Goal: Task Accomplishment & Management: Manage account settings

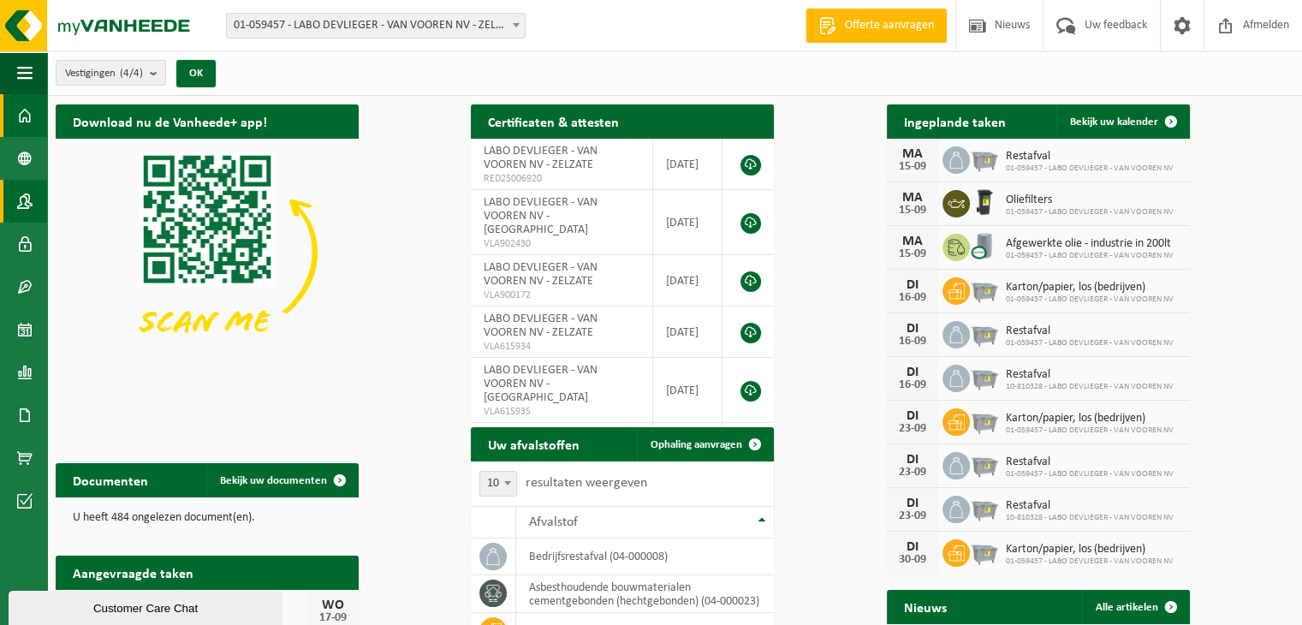
click at [28, 199] on span at bounding box center [24, 201] width 15 height 43
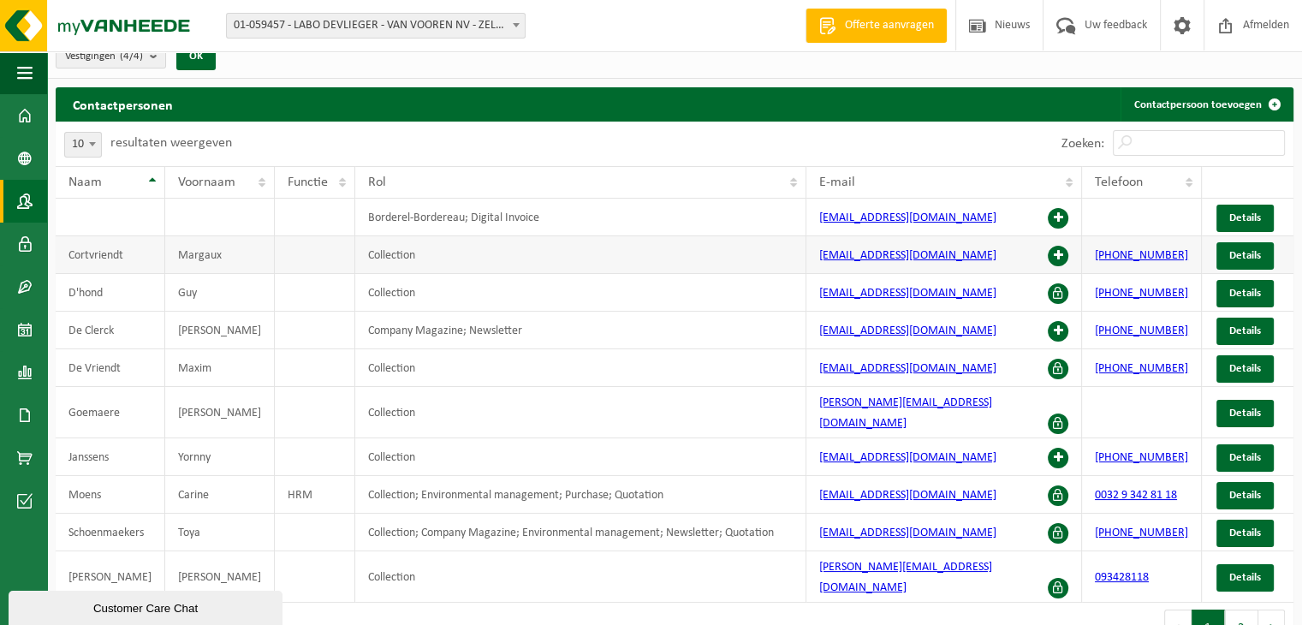
scroll to position [21, 0]
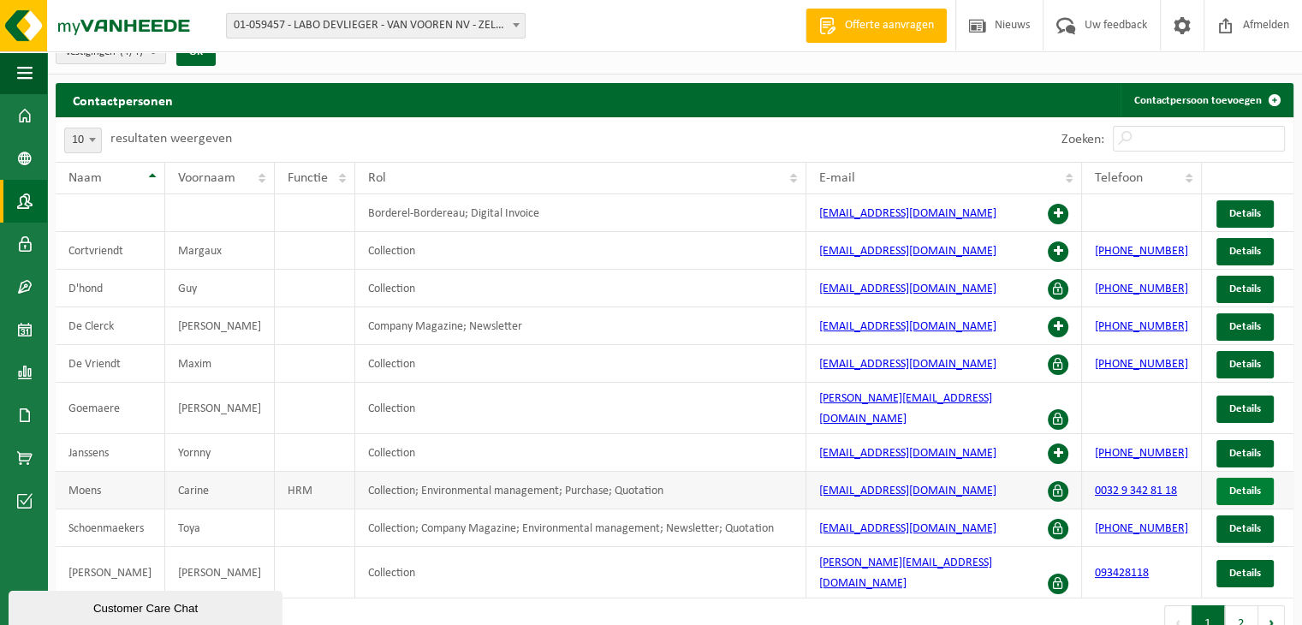
click at [1239, 485] on span "Details" at bounding box center [1245, 490] width 32 height 11
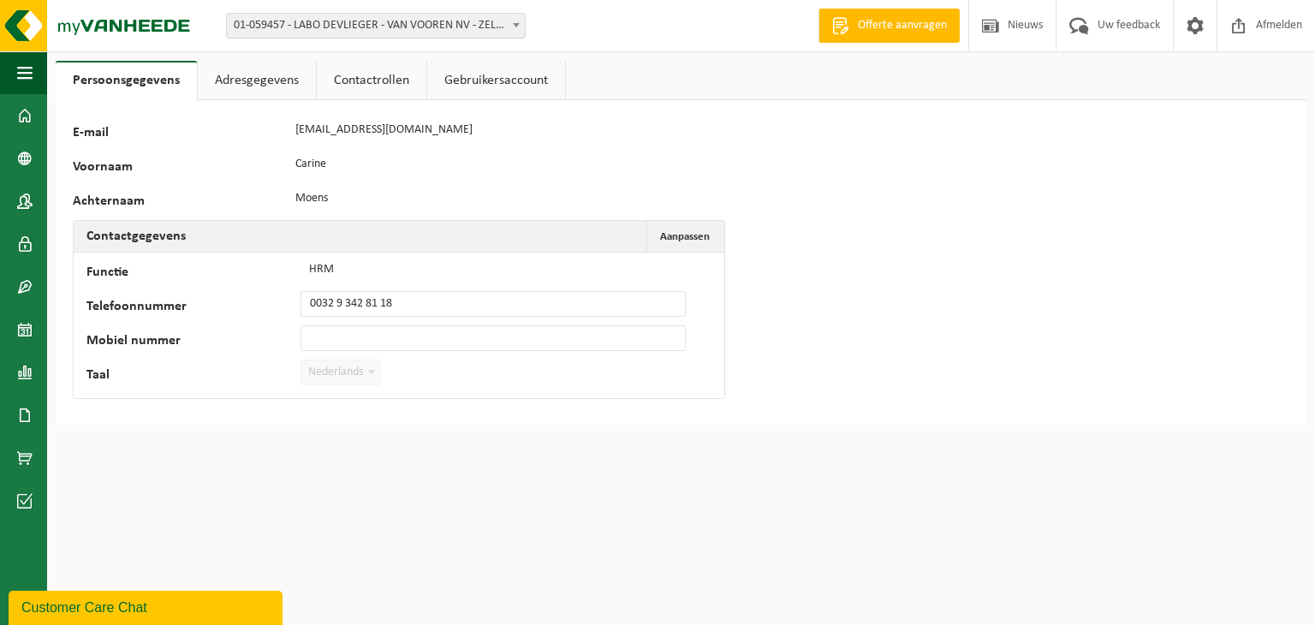
click at [343, 86] on link "Contactrollen" at bounding box center [372, 80] width 110 height 39
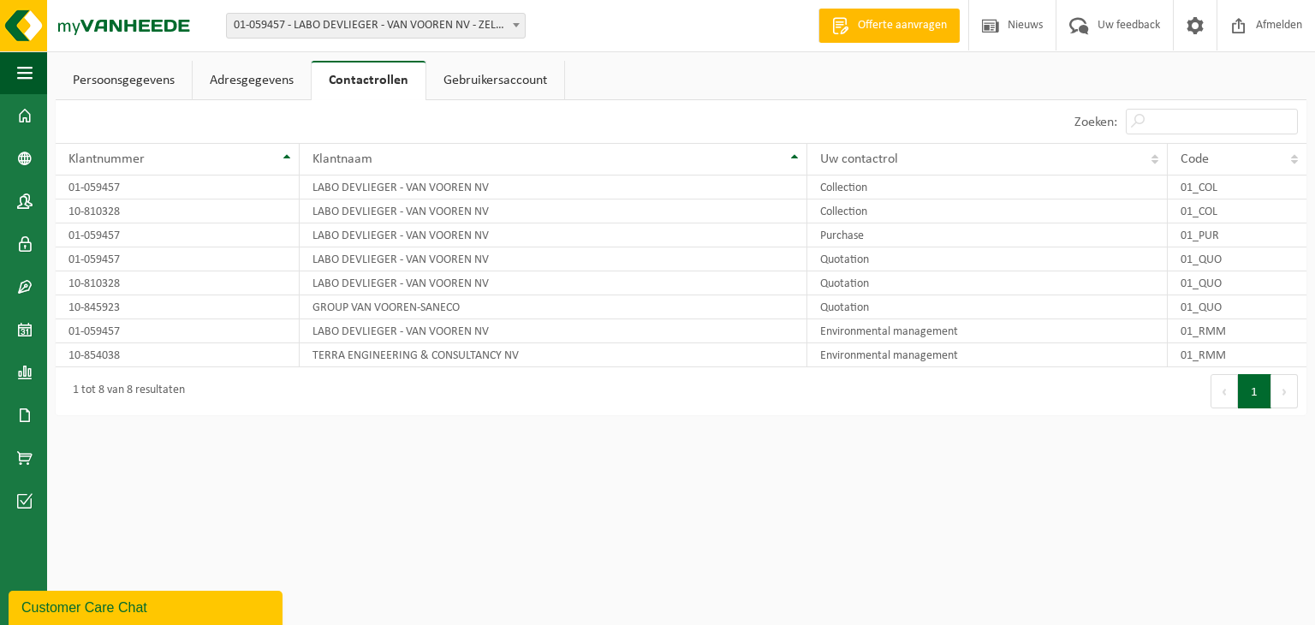
click at [461, 86] on link "Gebruikersaccount" at bounding box center [495, 80] width 138 height 39
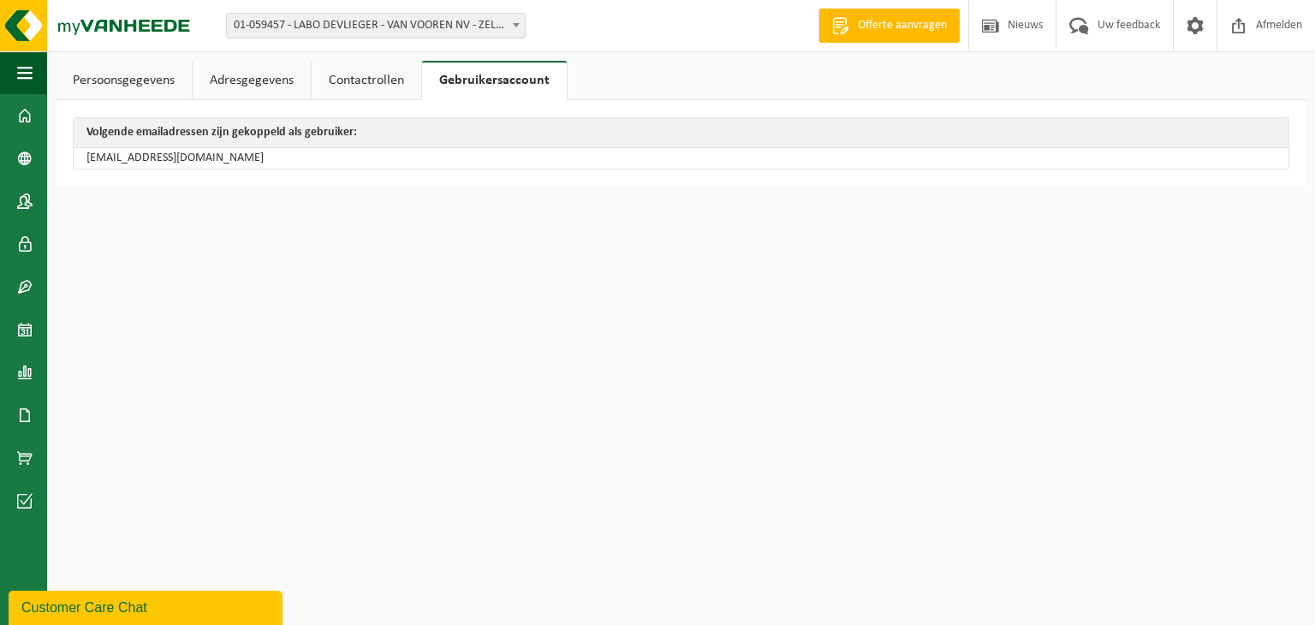
click at [375, 76] on link "Contactrollen" at bounding box center [367, 80] width 110 height 39
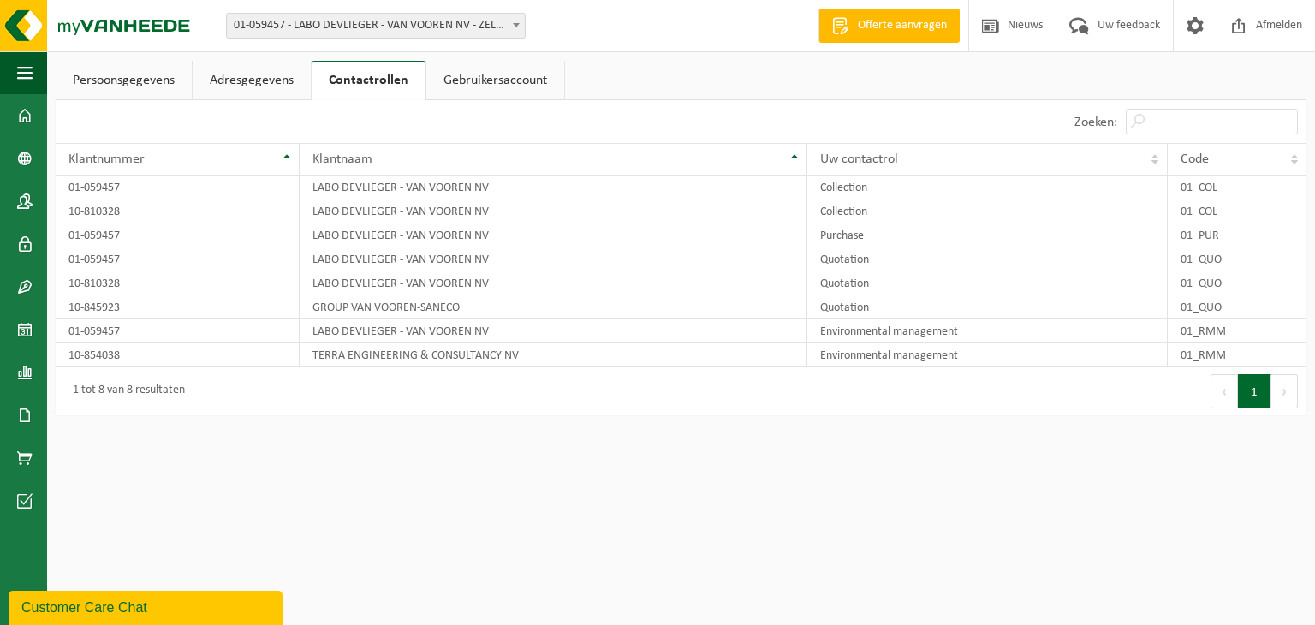
click at [960, 35] on link "Offerte aanvragen" at bounding box center [888, 26] width 141 height 34
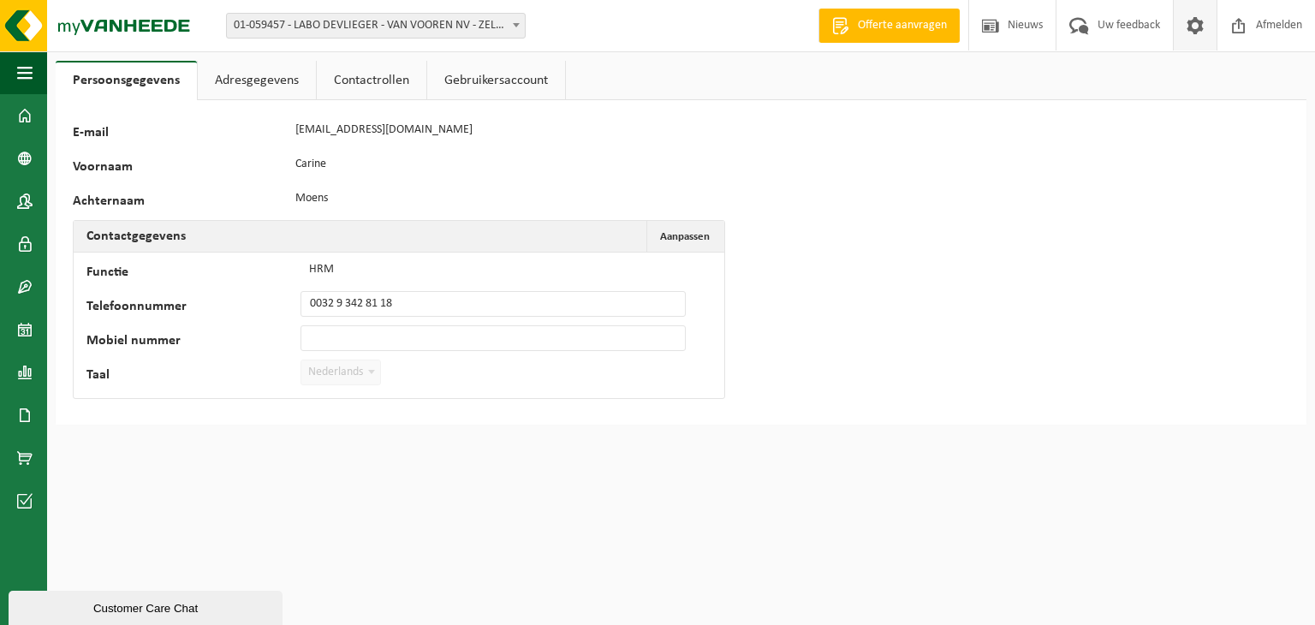
click at [1208, 28] on span at bounding box center [1195, 25] width 26 height 51
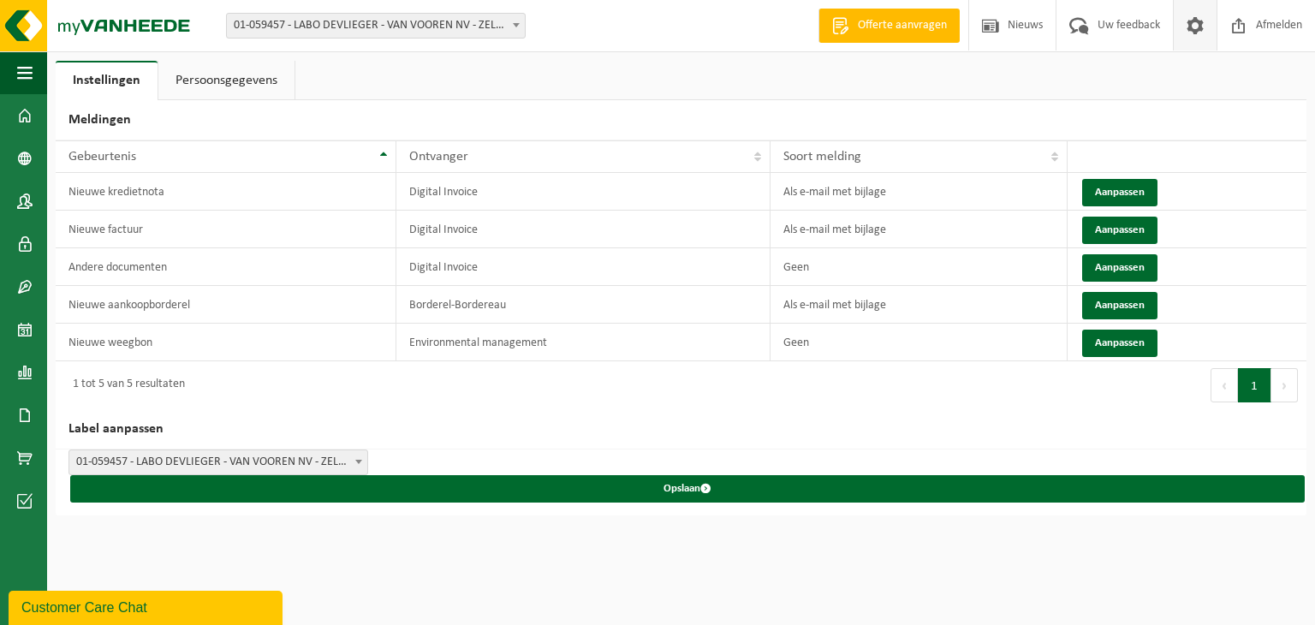
click at [205, 86] on link "Persoonsgegevens" at bounding box center [226, 80] width 136 height 39
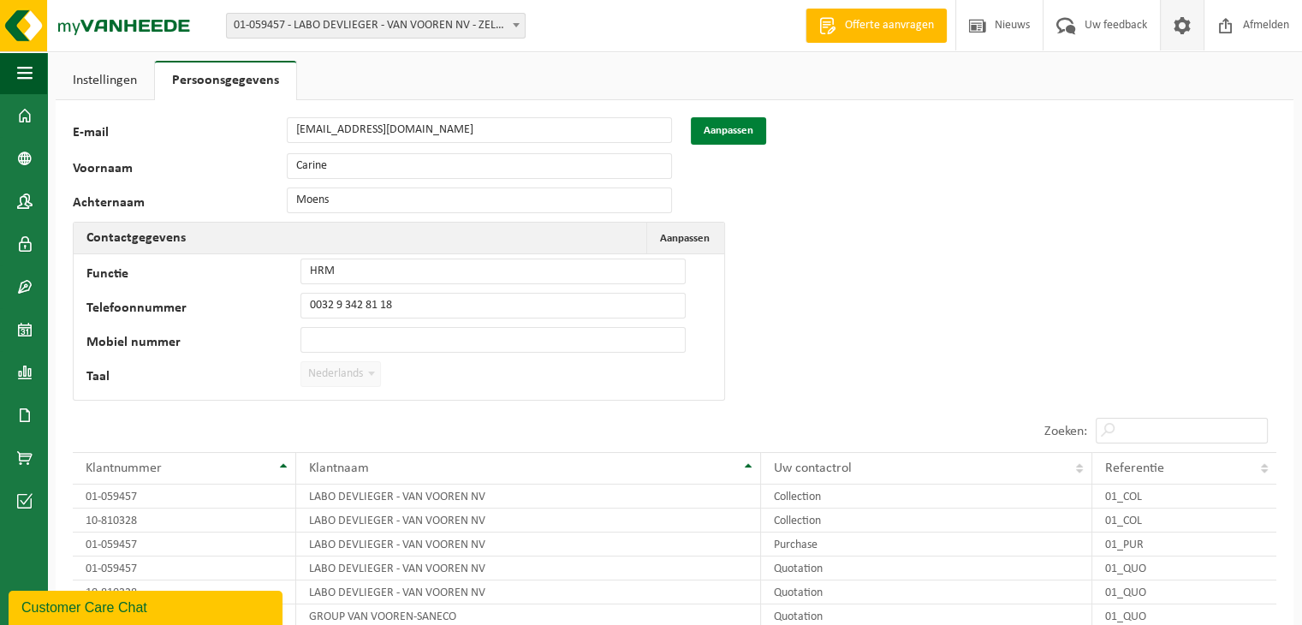
click at [721, 130] on button "Aanpassen" at bounding box center [728, 130] width 75 height 27
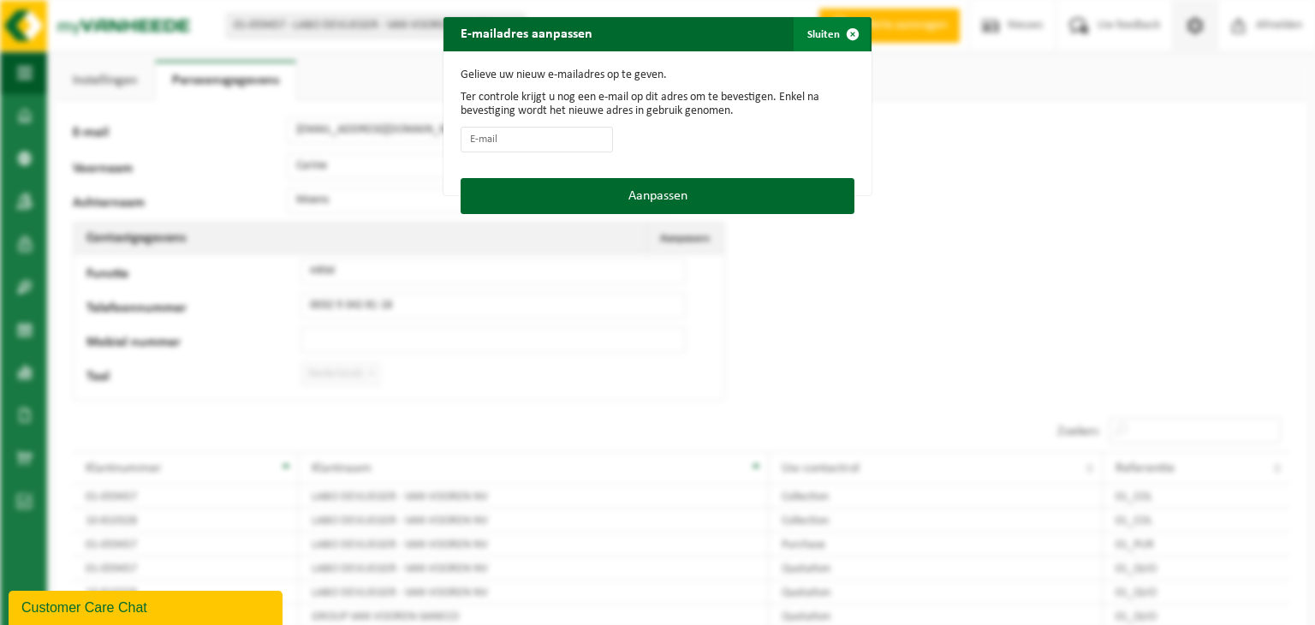
click at [838, 30] on span "button" at bounding box center [853, 34] width 34 height 34
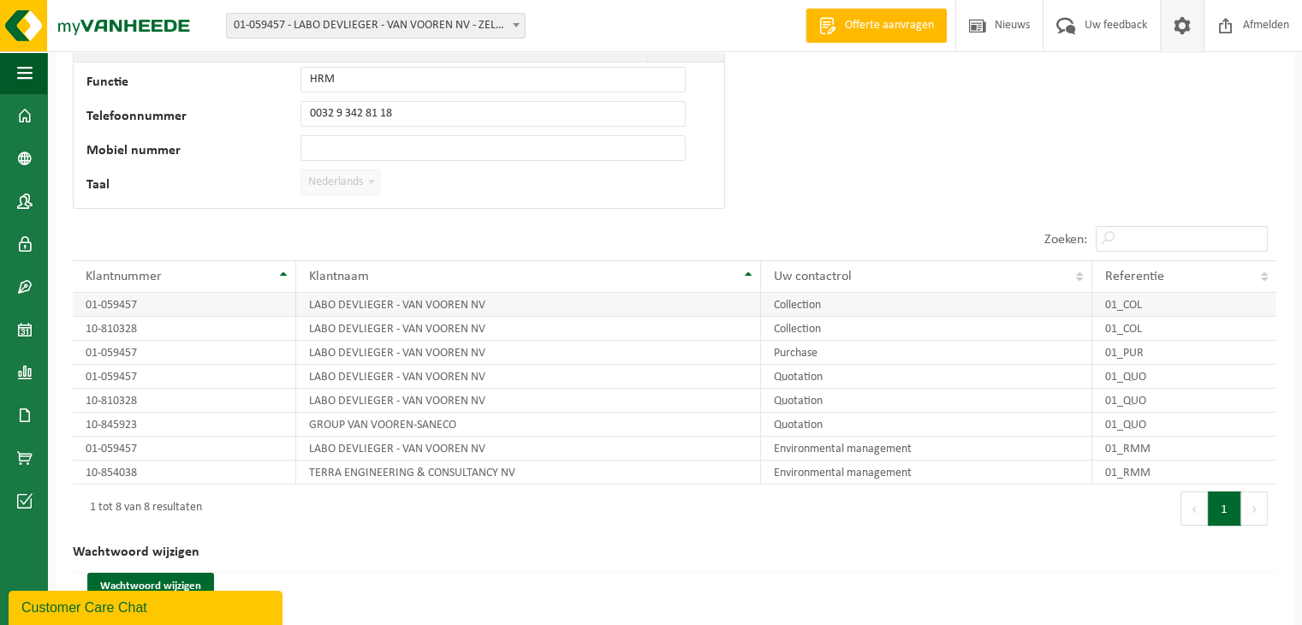
scroll to position [202, 0]
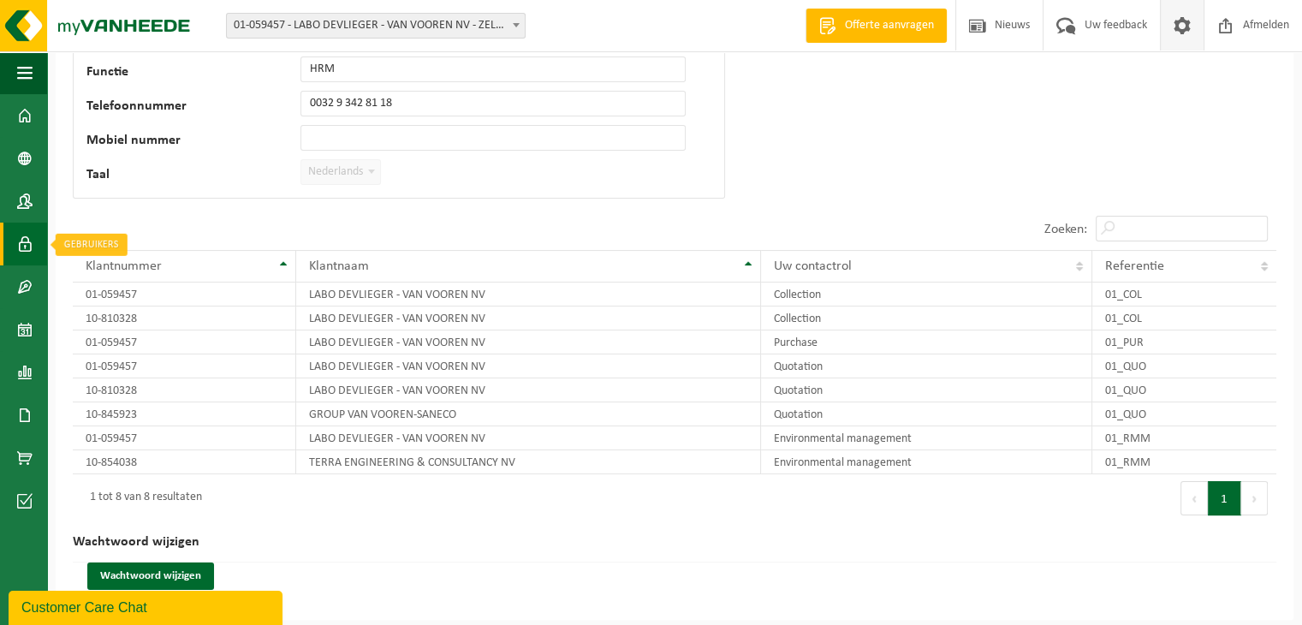
click at [27, 241] on span at bounding box center [24, 244] width 15 height 43
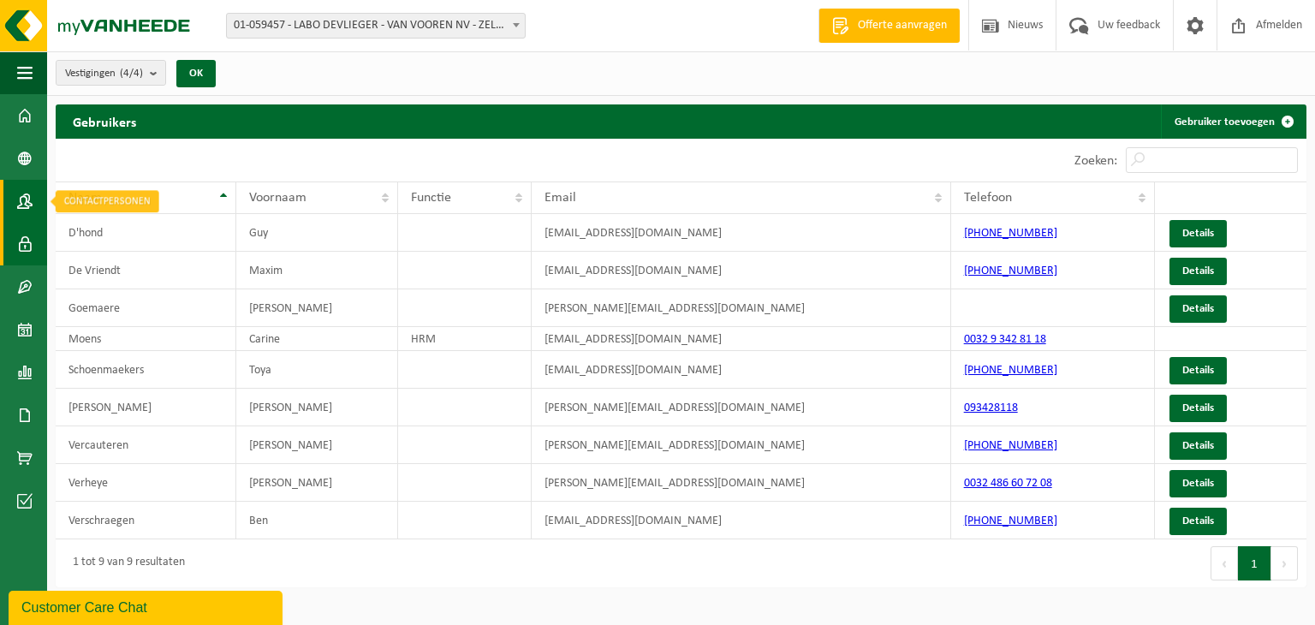
click at [21, 193] on span at bounding box center [24, 201] width 15 height 43
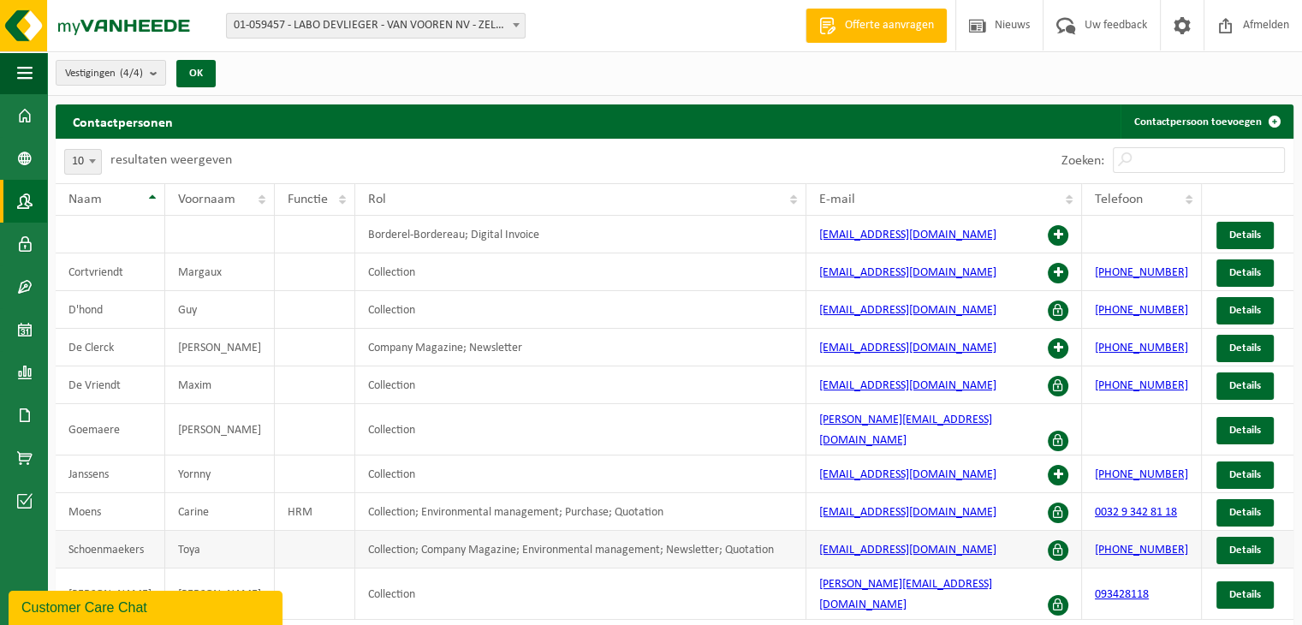
click at [125, 538] on td "Schoenmaekers" at bounding box center [111, 550] width 110 height 38
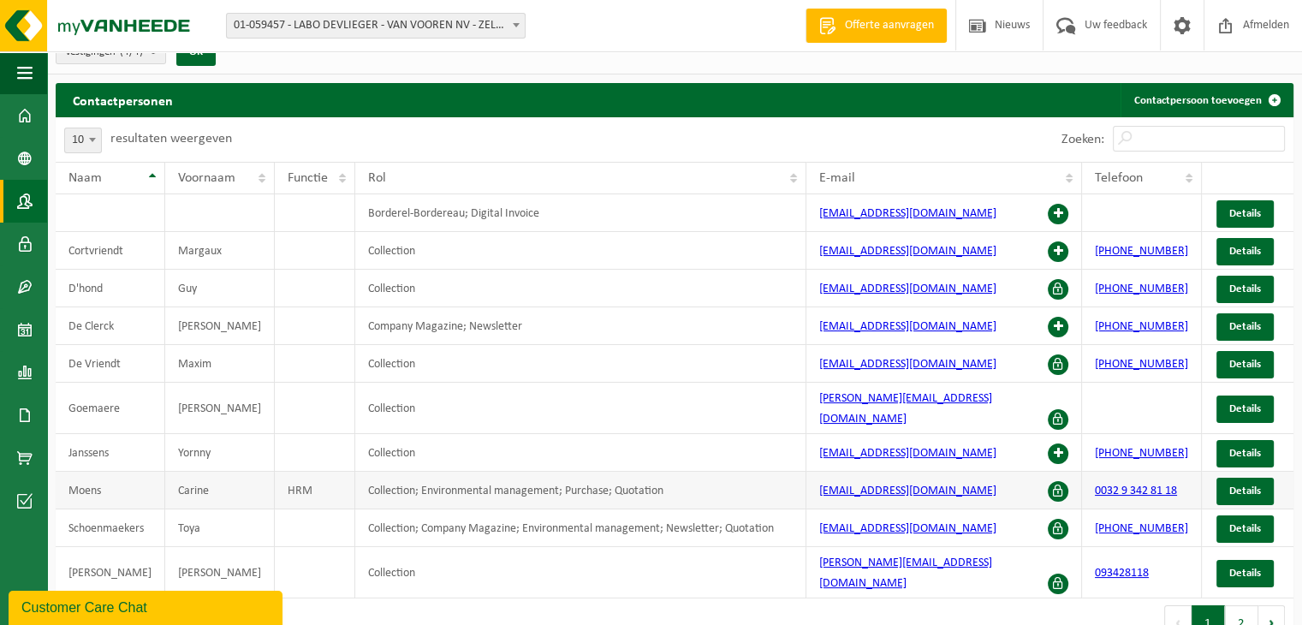
click at [1057, 481] on span at bounding box center [1058, 491] width 21 height 21
drag, startPoint x: 1061, startPoint y: 473, endPoint x: 880, endPoint y: 590, distance: 214.9
click at [880, 598] on div "Eerste Vorige 1 2 Volgende Laatste" at bounding box center [984, 622] width 619 height 48
click at [1232, 605] on button "2" at bounding box center [1241, 622] width 33 height 34
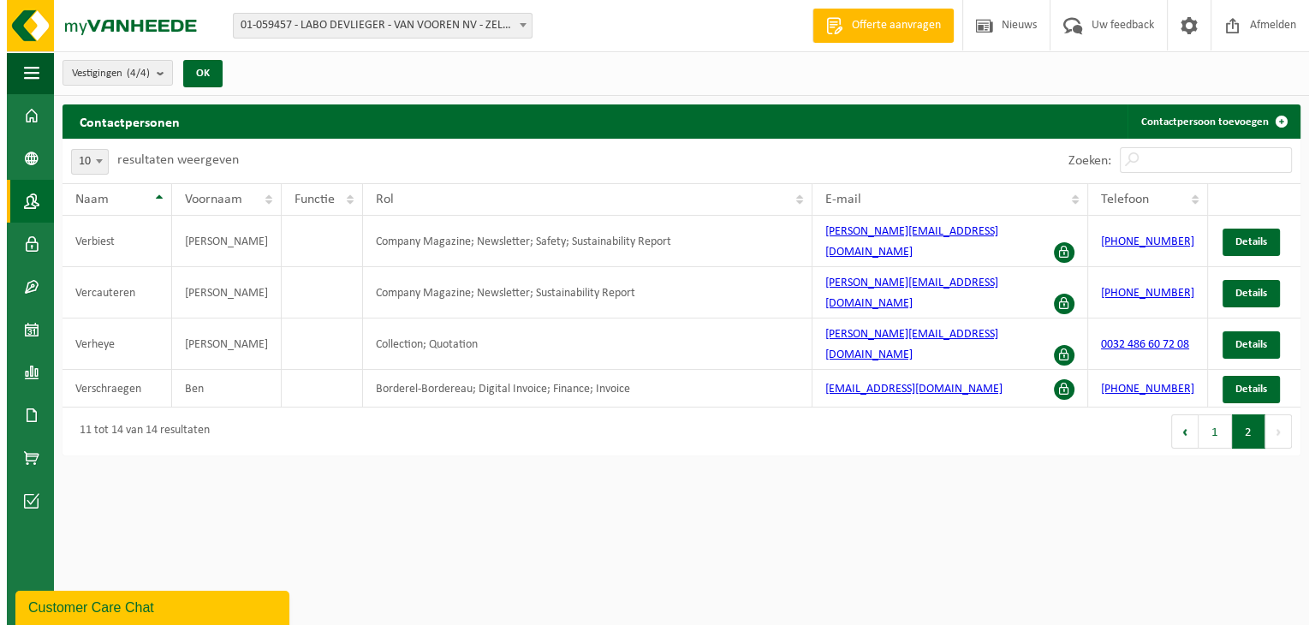
scroll to position [0, 0]
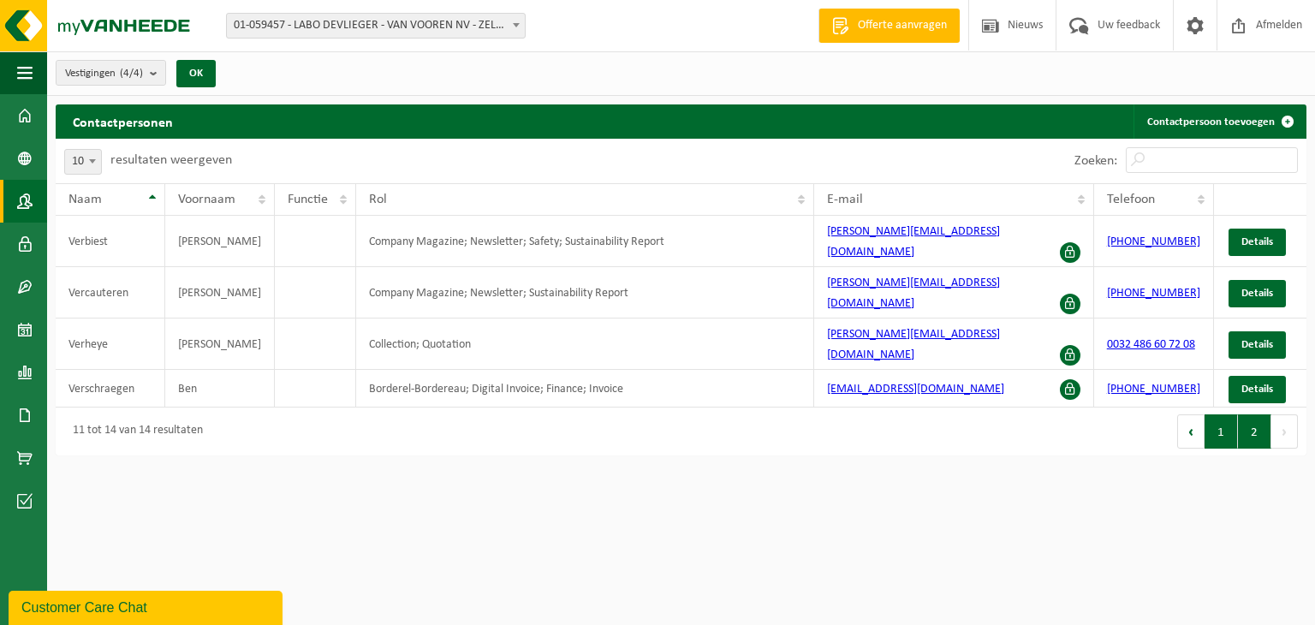
click at [1215, 414] on button "1" at bounding box center [1221, 431] width 33 height 34
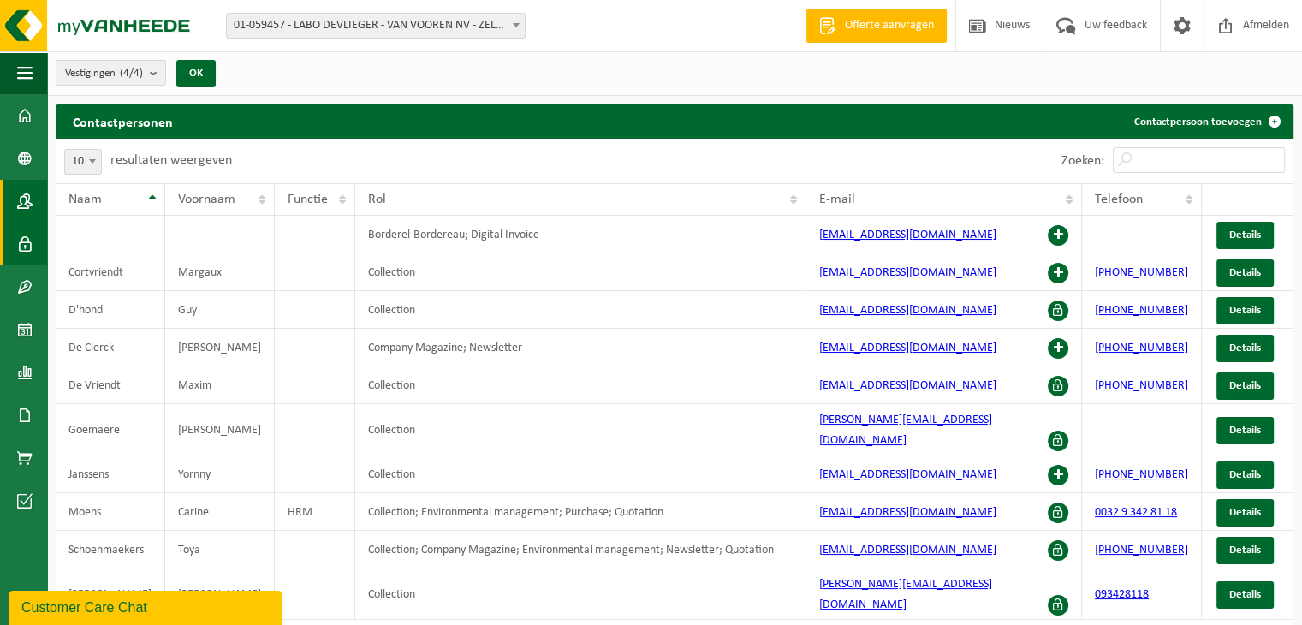
click at [29, 251] on span at bounding box center [24, 244] width 15 height 43
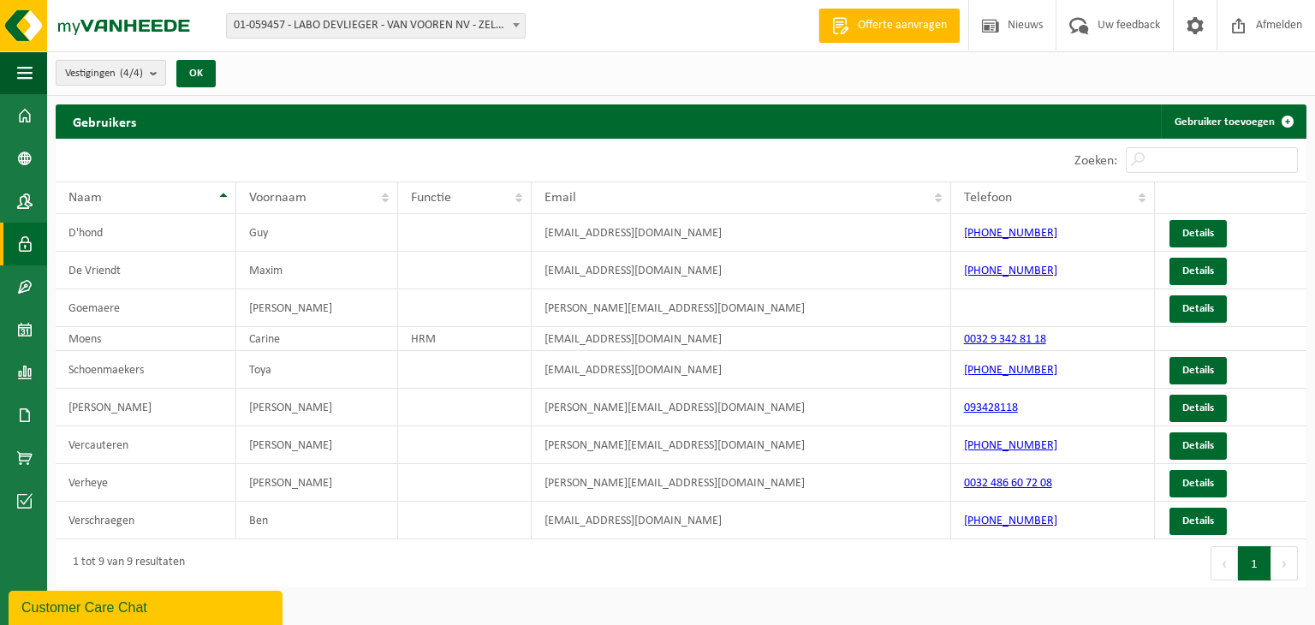
click at [135, 74] on count "(4/4)" at bounding box center [131, 73] width 23 height 11
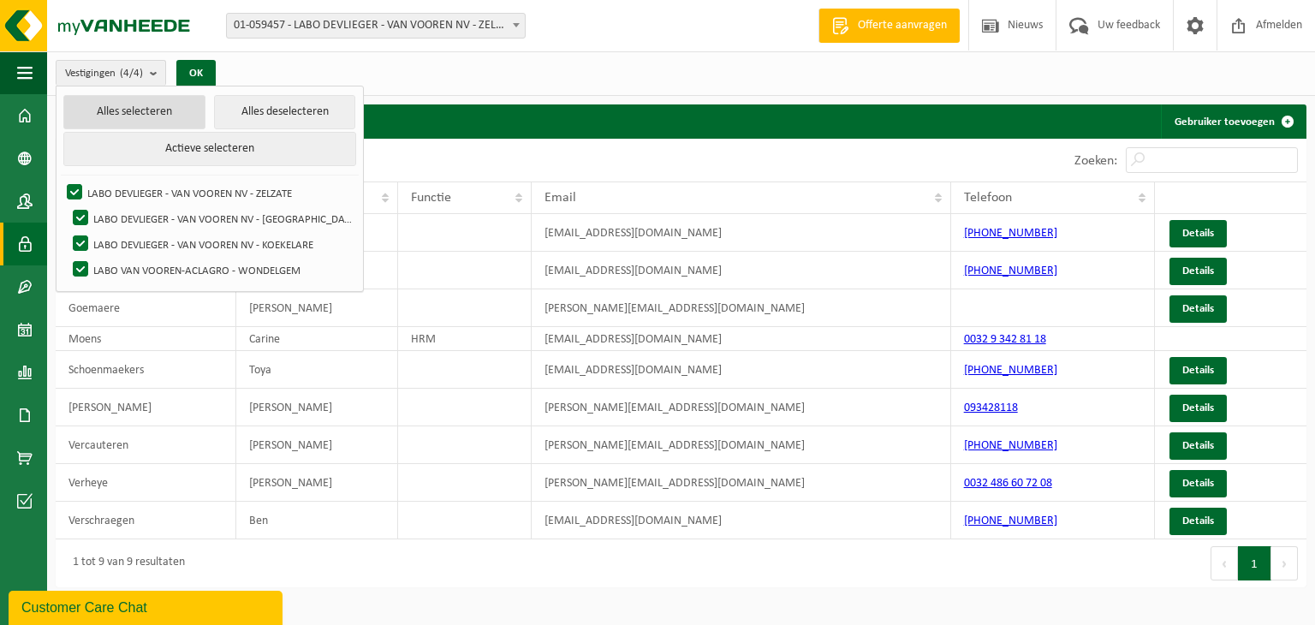
click at [134, 115] on button "Alles selecteren" at bounding box center [134, 112] width 142 height 34
click at [438, 62] on div "Vestigingen (4/4) Alles selecteren Alles deselecteren Actieve selecteren LABO D…" at bounding box center [681, 73] width 1268 height 45
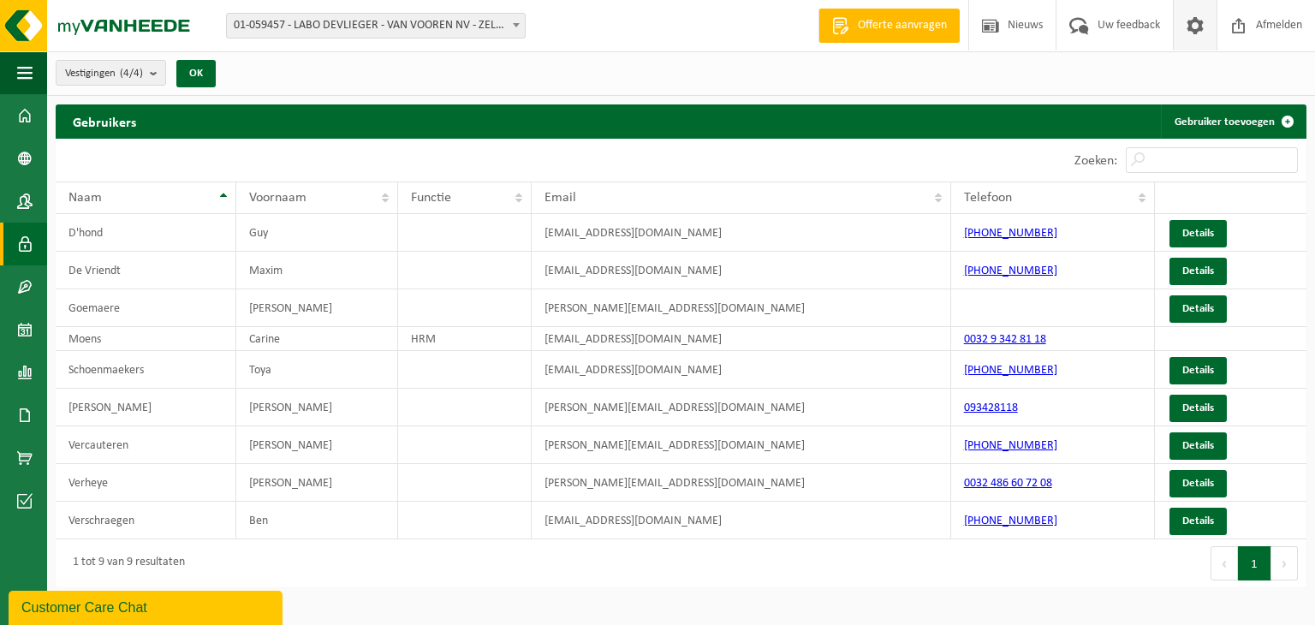
click at [1217, 30] on link at bounding box center [1195, 25] width 44 height 51
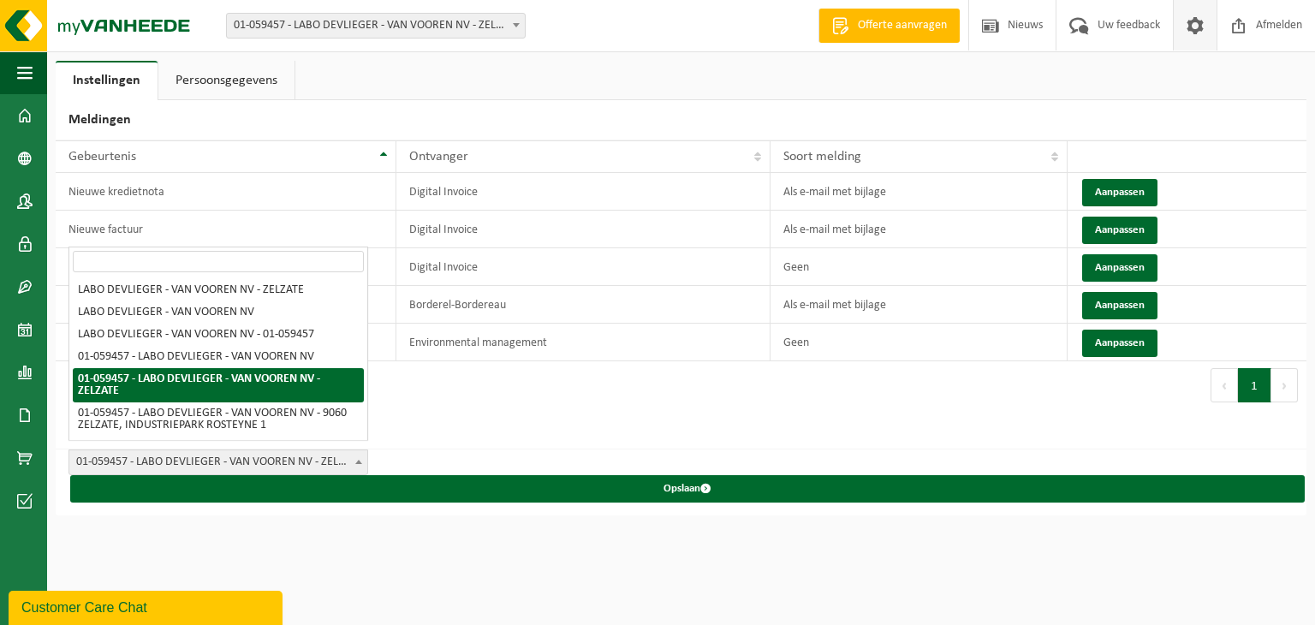
click at [329, 455] on span "01-059457 - LABO DEVLIEGER - VAN VOOREN NV - ZELZATE" at bounding box center [218, 462] width 298 height 24
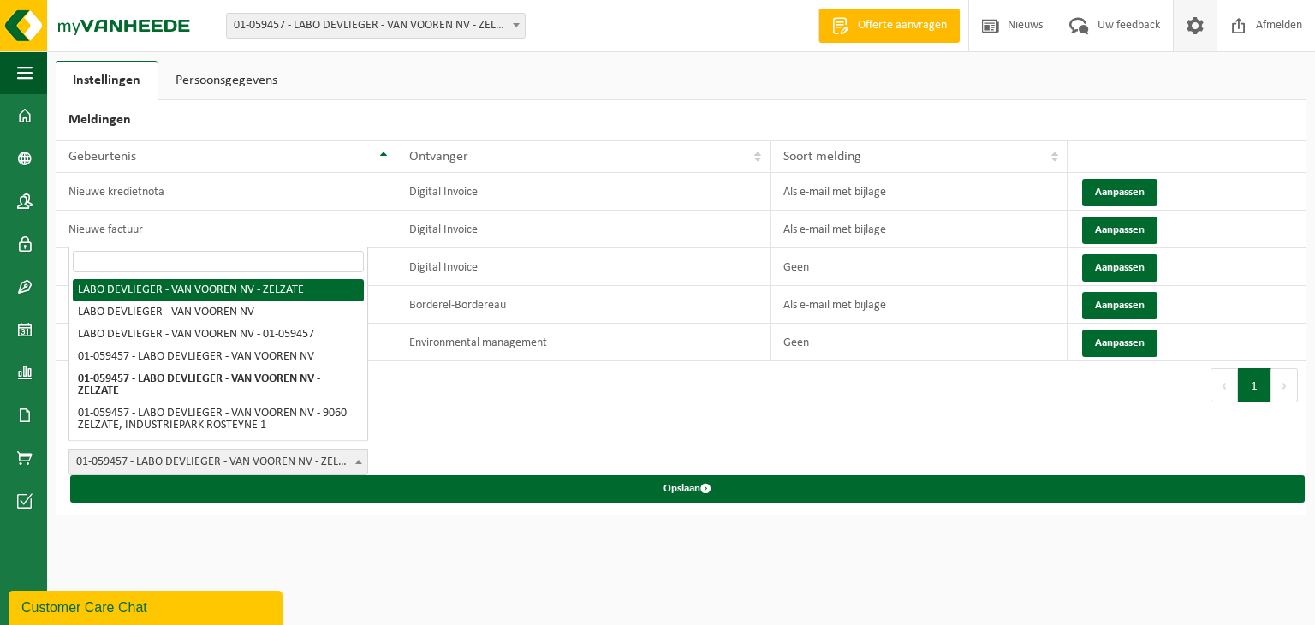
select select "0"
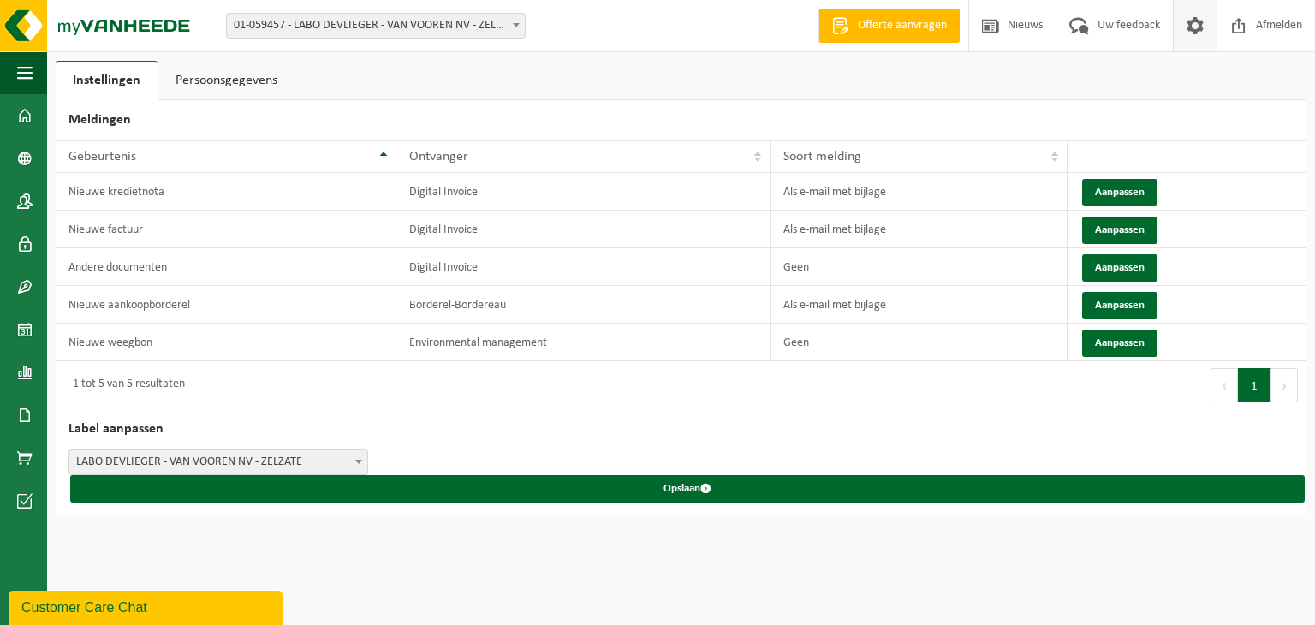
click at [250, 79] on link "Persoonsgegevens" at bounding box center [226, 80] width 136 height 39
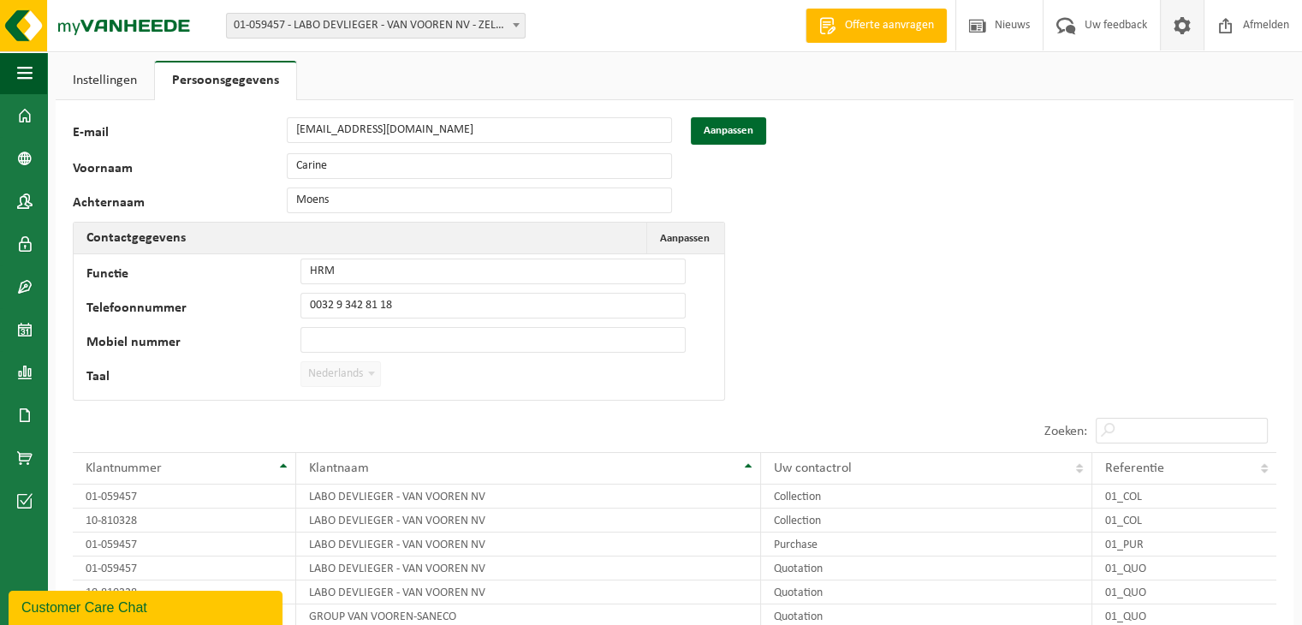
click at [518, 28] on span at bounding box center [516, 25] width 17 height 22
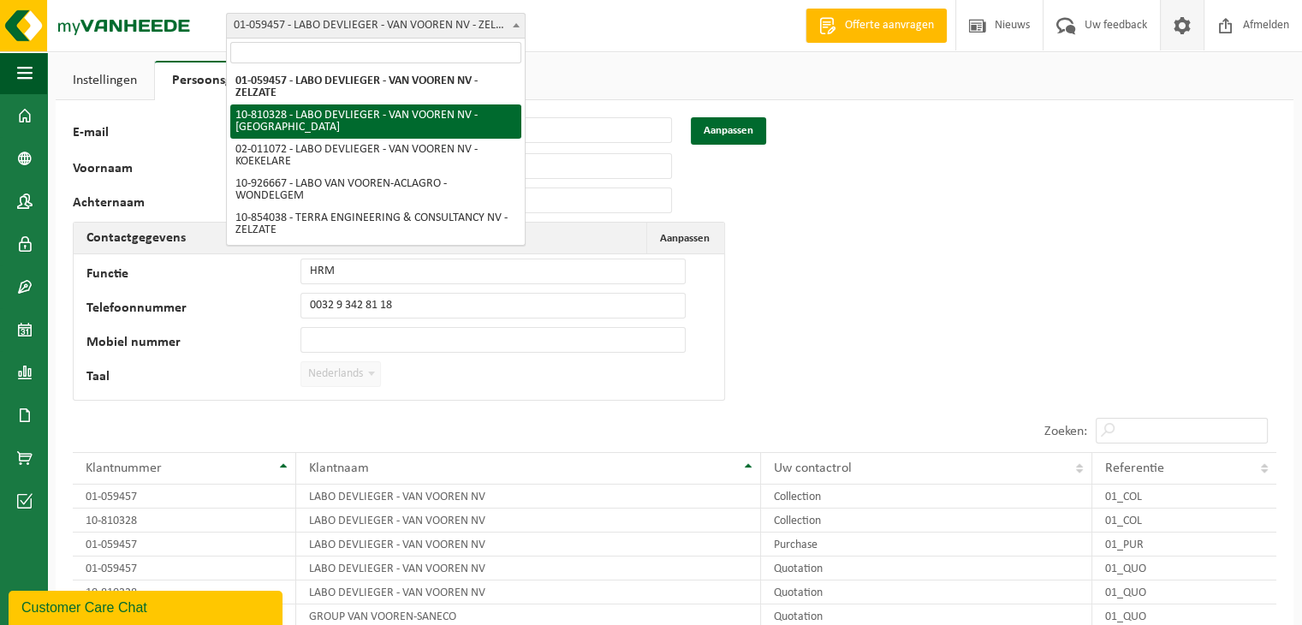
select select "35865"
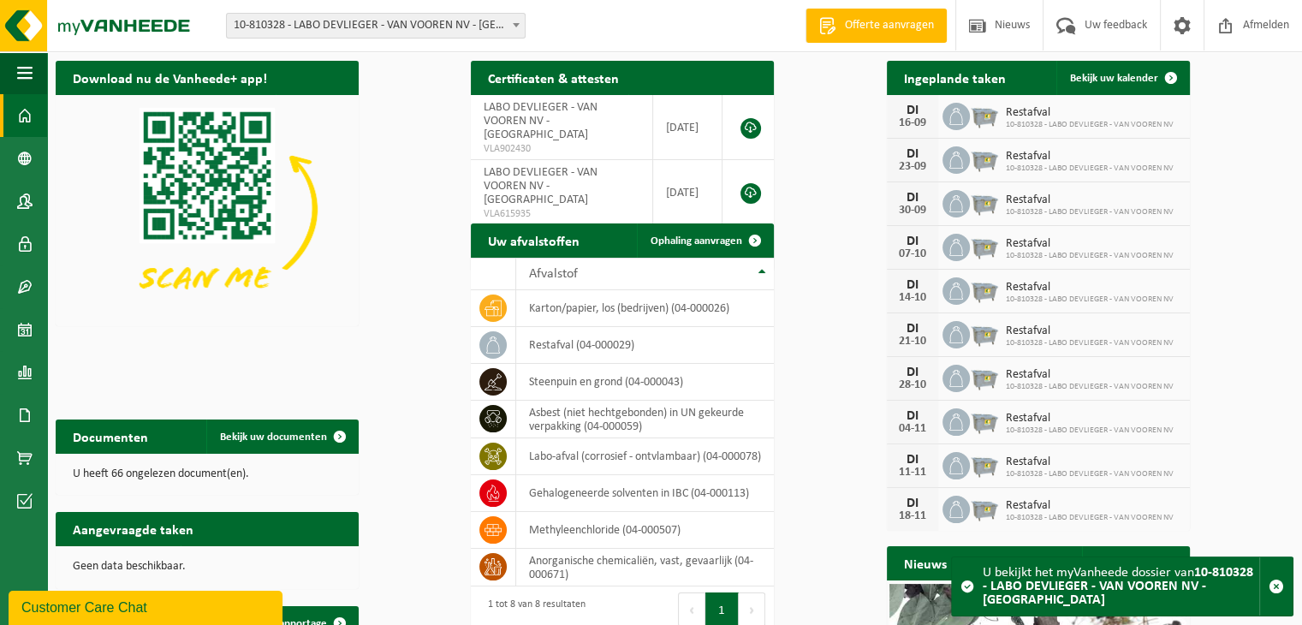
click at [841, 18] on span at bounding box center [828, 25] width 26 height 17
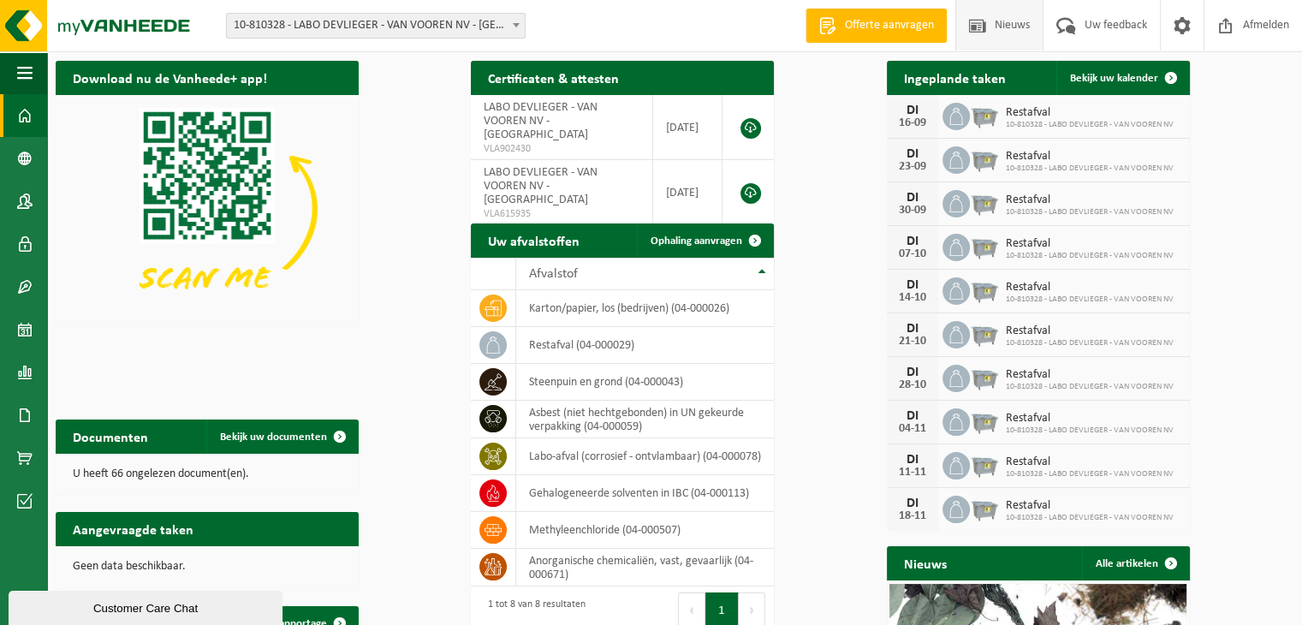
click at [991, 24] on span at bounding box center [978, 25] width 26 height 51
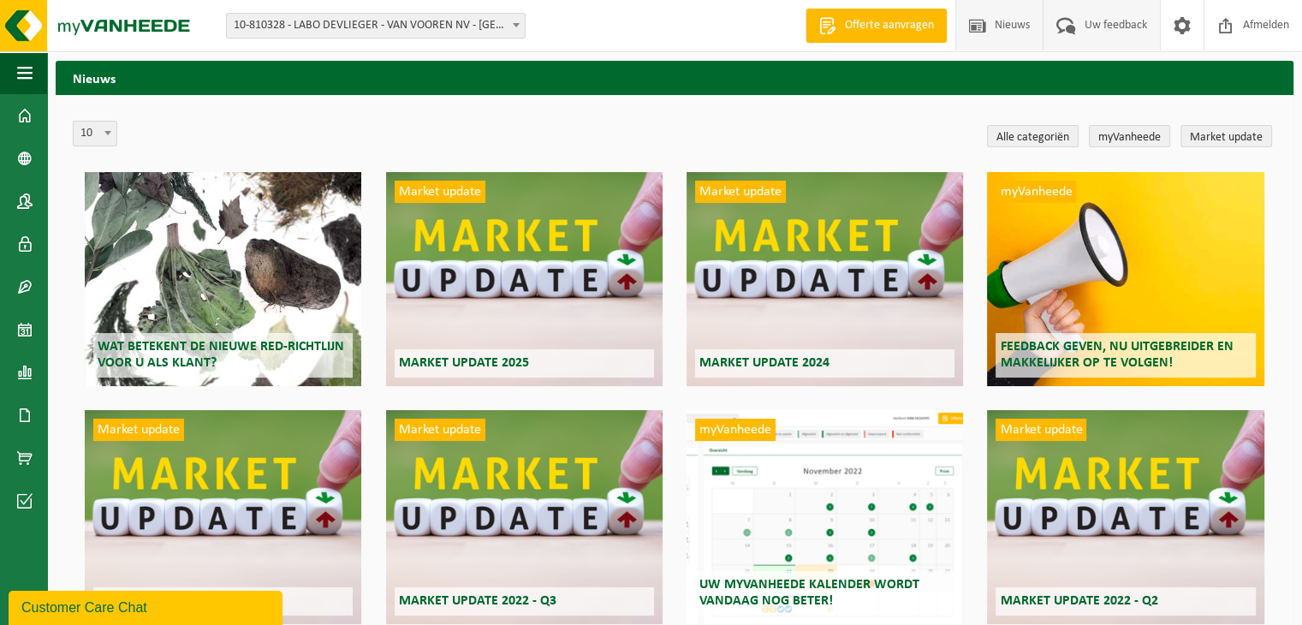
click at [1080, 35] on span at bounding box center [1066, 25] width 28 height 51
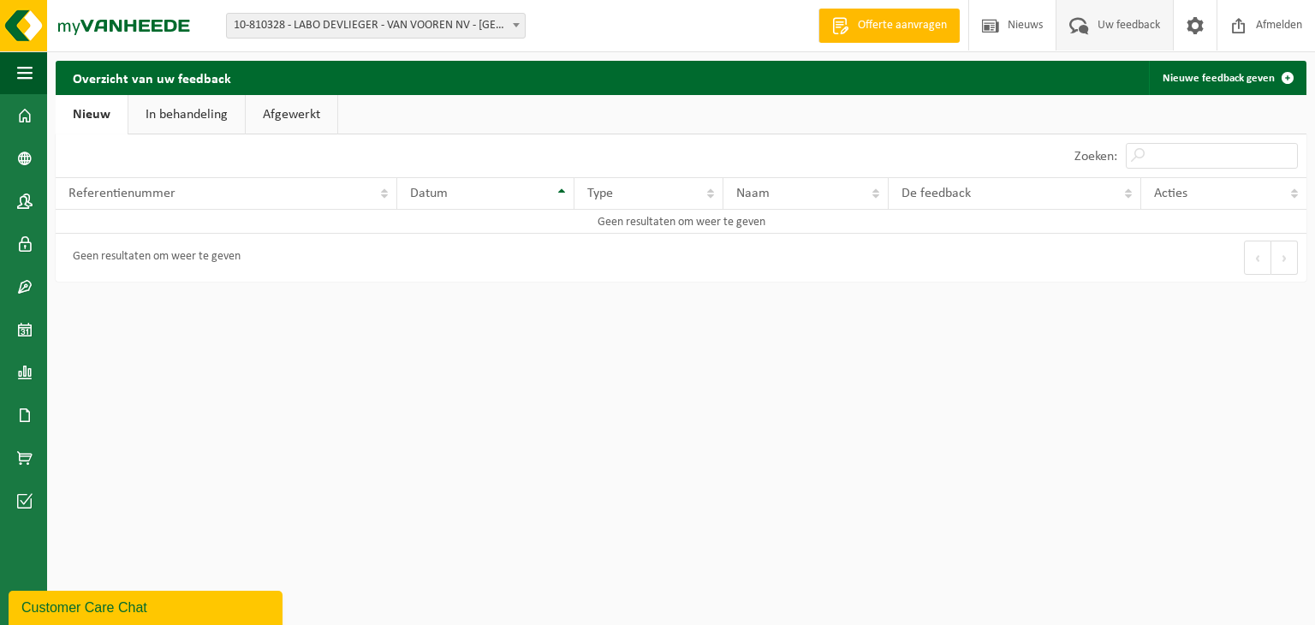
click at [195, 116] on link "In behandeling" at bounding box center [186, 114] width 116 height 39
click at [265, 114] on link "Afgewerkt" at bounding box center [294, 114] width 92 height 39
click at [93, 111] on link "Nieuw" at bounding box center [90, 114] width 69 height 39
click at [1252, 31] on span at bounding box center [1239, 25] width 26 height 51
